Goal: Navigation & Orientation: Find specific page/section

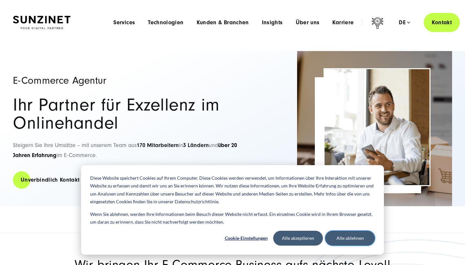
click at [349, 239] on button "Alle ablehnen" at bounding box center [350, 238] width 50 height 15
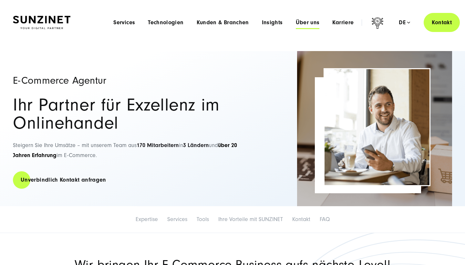
click at [304, 26] on span "Über uns" at bounding box center [308, 22] width 24 height 6
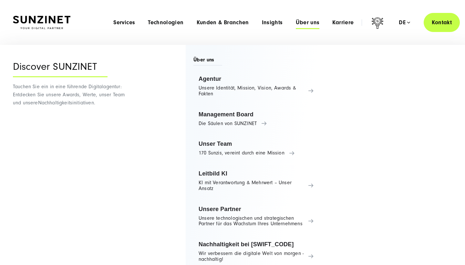
click at [80, 141] on div "Discover SUNZINET Tauchen Sie ein in eine führende Digitalagentur: Entdecken Si…" at bounding box center [73, 161] width 121 height 233
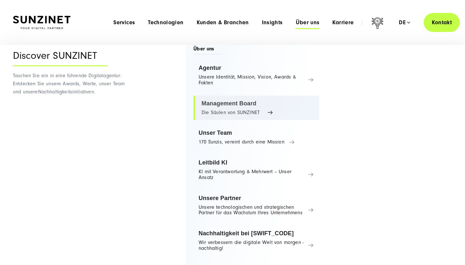
scroll to position [10, 0]
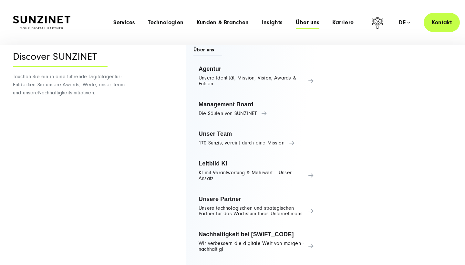
click at [50, 29] on div "Smart Search AI Hier können Sie eine konkrete Frage zu unserer Agentur und unse…" at bounding box center [232, 22] width 439 height 19
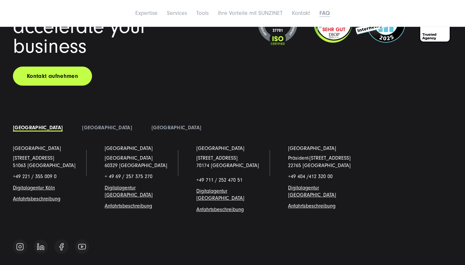
scroll to position [4474, 0]
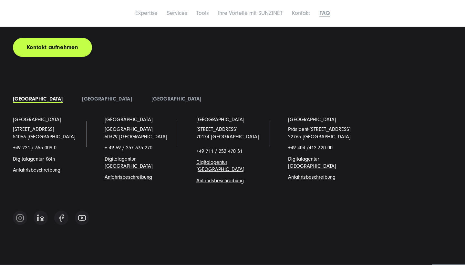
click at [209, 159] on span "Digitalagentur [GEOGRAPHIC_DATA]" at bounding box center [220, 165] width 48 height 13
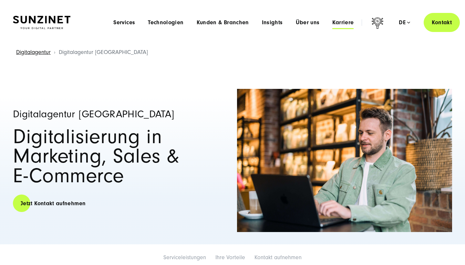
click at [349, 24] on span "Karriere" at bounding box center [342, 22] width 21 height 6
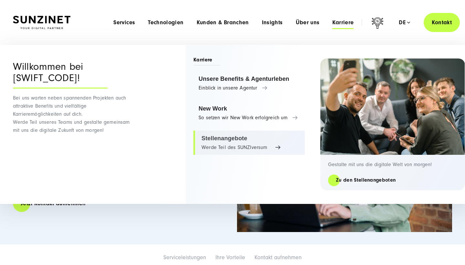
click at [217, 139] on link "Stellenangebote Werde Teil des SUNZIversum" at bounding box center [248, 142] width 111 height 25
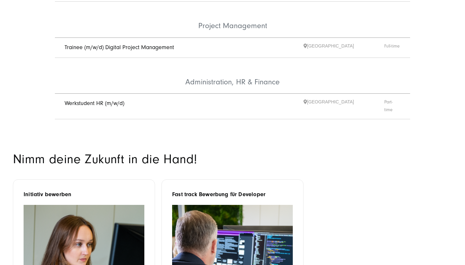
scroll to position [410, 0]
